Goal: Check status: Check status

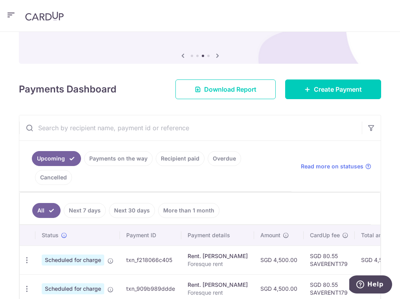
scroll to position [132, 0]
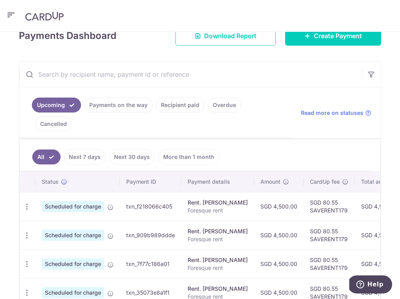
click at [153, 98] on link "Payments on the way" at bounding box center [118, 105] width 69 height 15
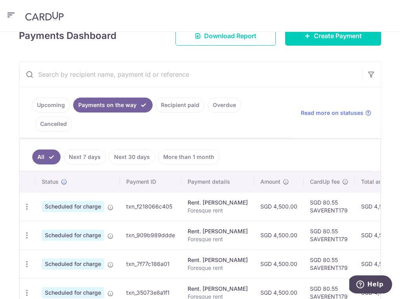
click at [106, 150] on link "Next 7 days" at bounding box center [85, 157] width 42 height 15
